Goal: Download file/media

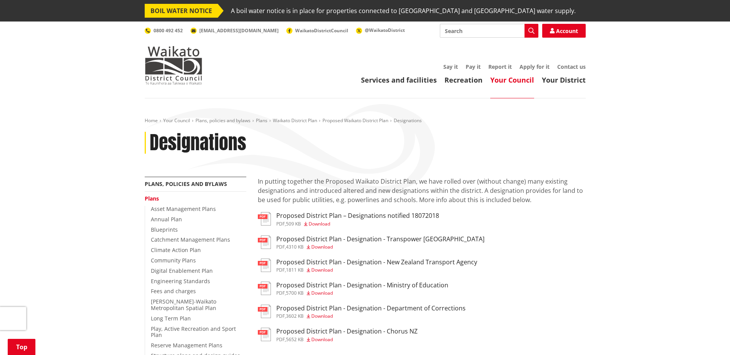
scroll to position [115, 0]
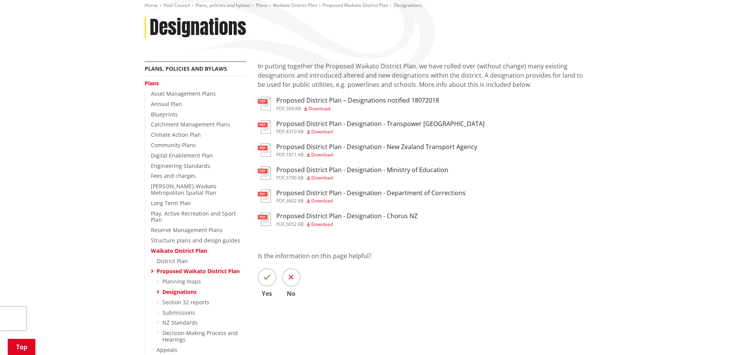
click at [318, 108] on span "Download" at bounding box center [319, 108] width 22 height 7
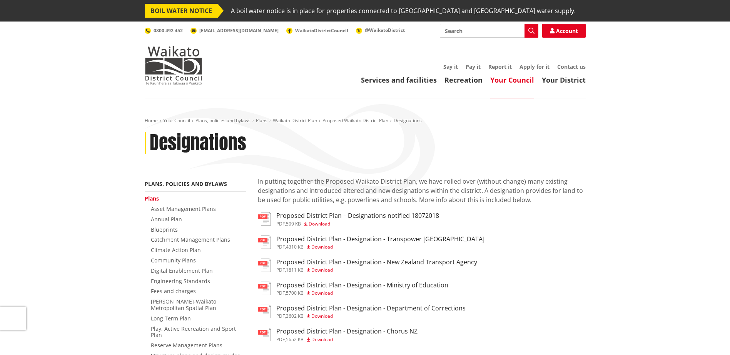
scroll to position [115, 0]
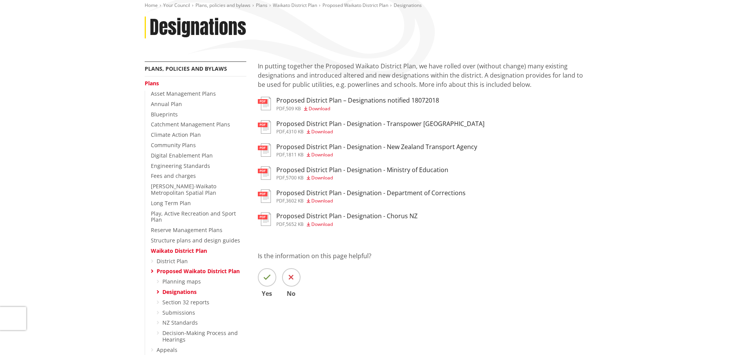
drag, startPoint x: 326, startPoint y: 152, endPoint x: 342, endPoint y: 131, distance: 26.5
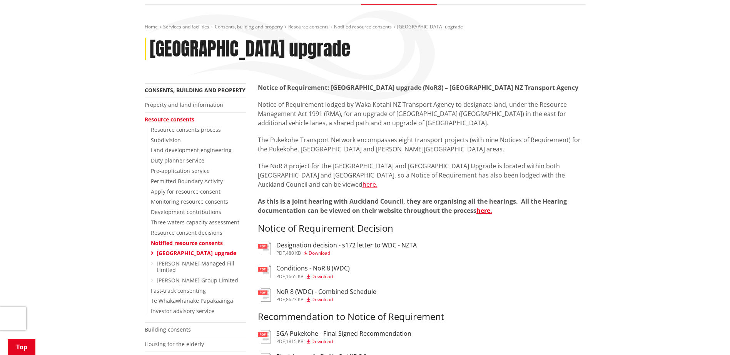
scroll to position [77, 0]
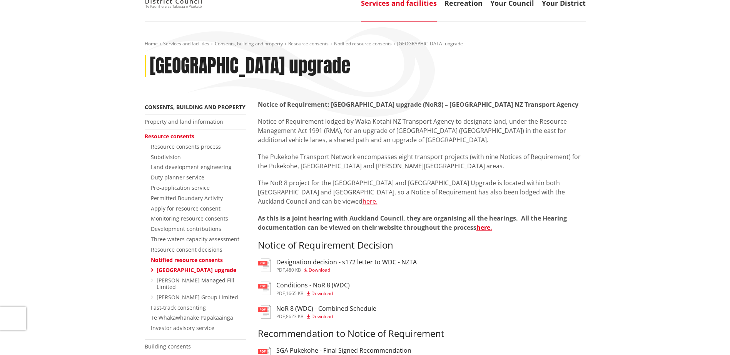
drag, startPoint x: 334, startPoint y: 104, endPoint x: 281, endPoint y: 117, distance: 55.0
click at [281, 109] on p "Notice of Requirement: Mill Road and Pukekohe East Road upgrade (NoR8) – Waka K…" at bounding box center [422, 104] width 328 height 9
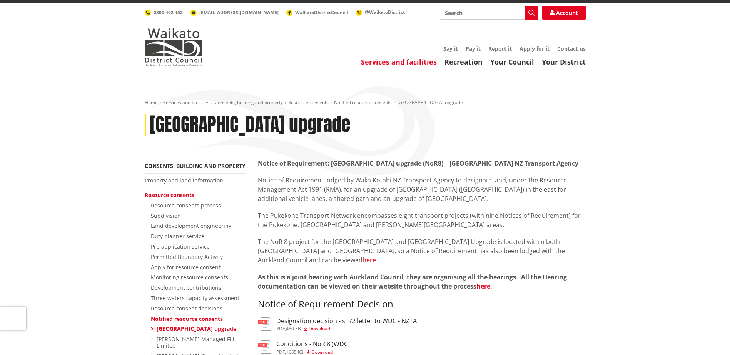
scroll to position [0, 0]
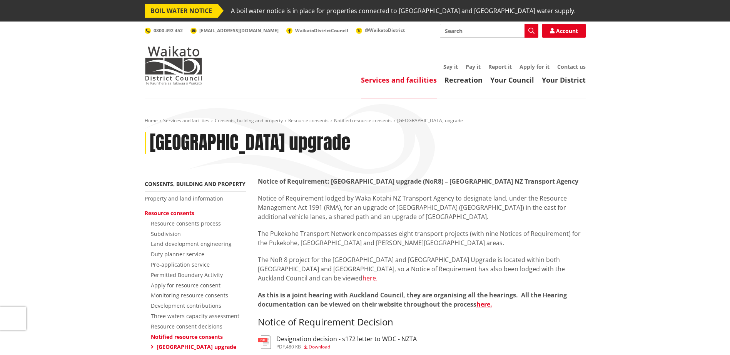
click at [476, 33] on input "Search" at bounding box center [489, 31] width 98 height 14
paste input "[GEOGRAPHIC_DATA] upgrade (NoR8) – [GEOGRAPHIC_DATA] NZ Transport Agency"
type input "ill Road and Pukekohe East Road upgrade (NoR8) – Waka Kotahi NZ Transport Agency"
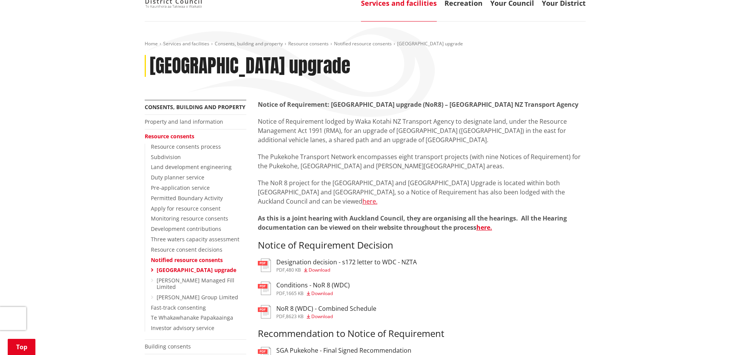
scroll to position [115, 0]
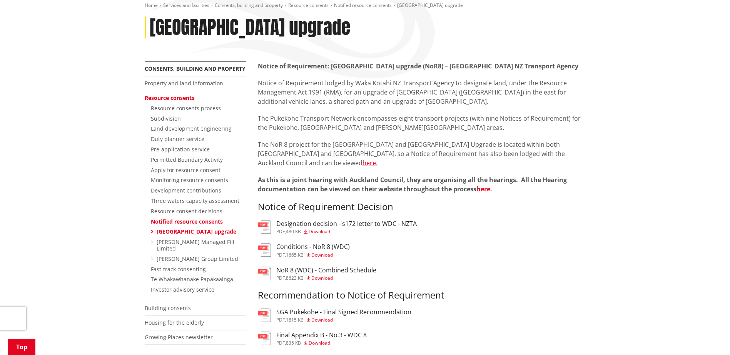
click at [186, 235] on link "[GEOGRAPHIC_DATA] upgrade" at bounding box center [197, 231] width 80 height 7
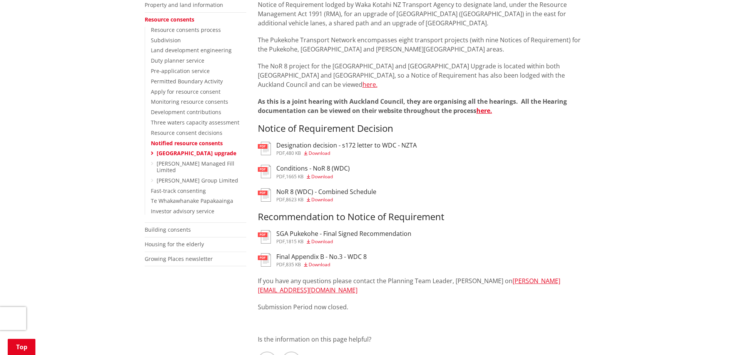
scroll to position [231, 0]
